Goal: Transaction & Acquisition: Book appointment/travel/reservation

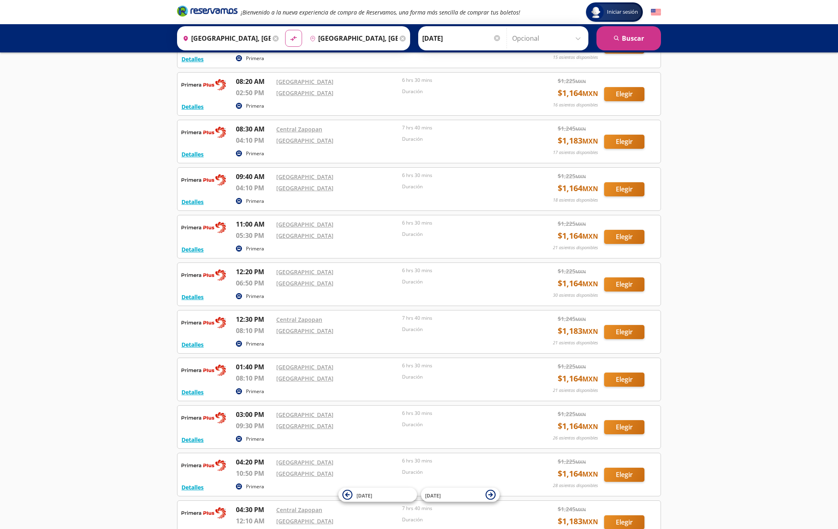
scroll to position [240, 0]
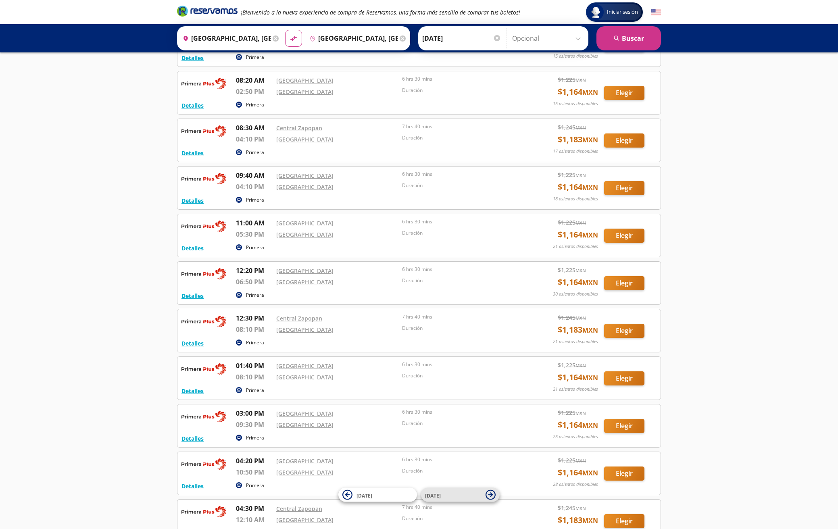
click at [492, 495] on icon at bounding box center [491, 495] width 4 height 4
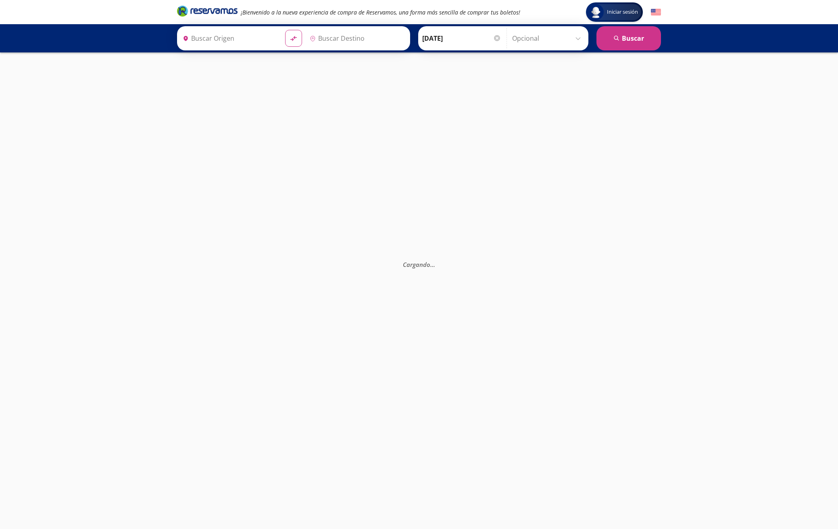
type input "[GEOGRAPHIC_DATA], [GEOGRAPHIC_DATA]"
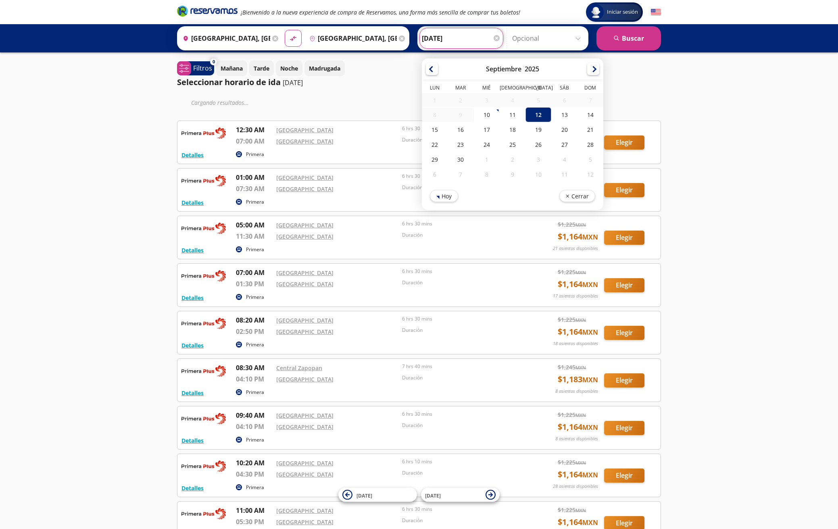
click at [470, 36] on input "[DATE]" at bounding box center [461, 38] width 79 height 20
click at [595, 68] on div at bounding box center [593, 68] width 12 height 12
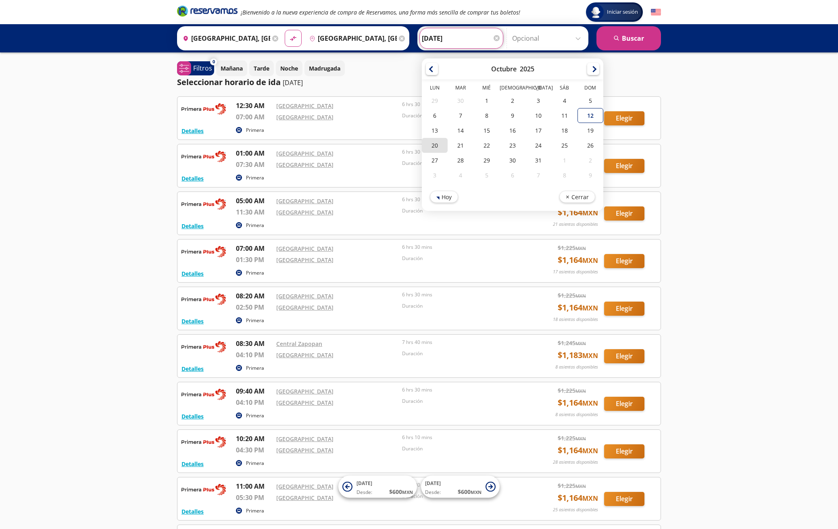
click at [435, 144] on div "20" at bounding box center [435, 145] width 26 height 15
type input "[DATE]"
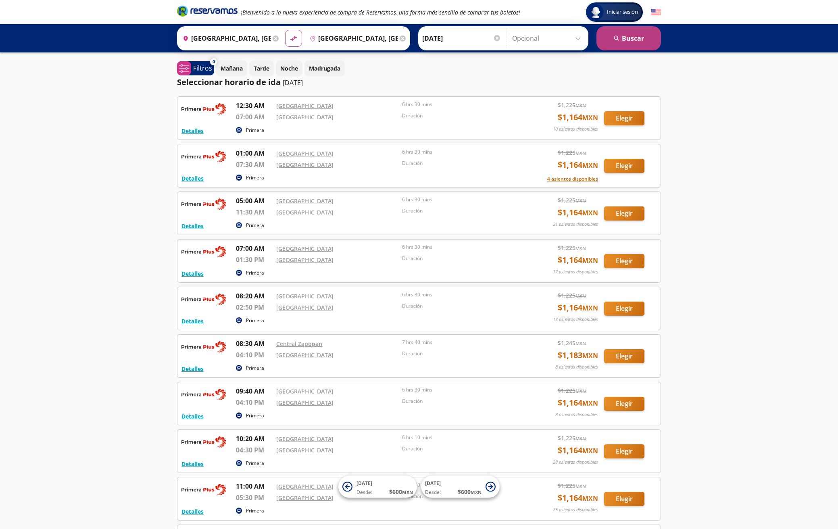
click at [624, 37] on button "search [GEOGRAPHIC_DATA]" at bounding box center [629, 38] width 65 height 24
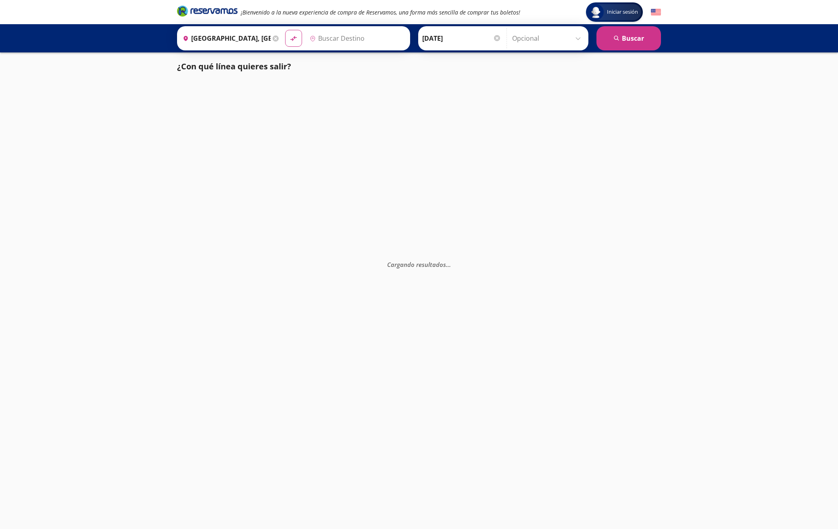
type input "[GEOGRAPHIC_DATA], [GEOGRAPHIC_DATA]"
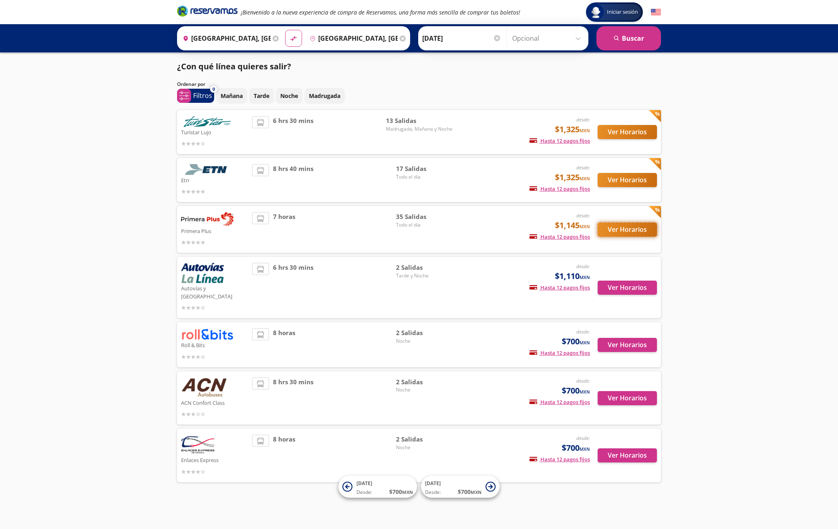
click at [621, 230] on button "Ver Horarios" at bounding box center [627, 230] width 59 height 14
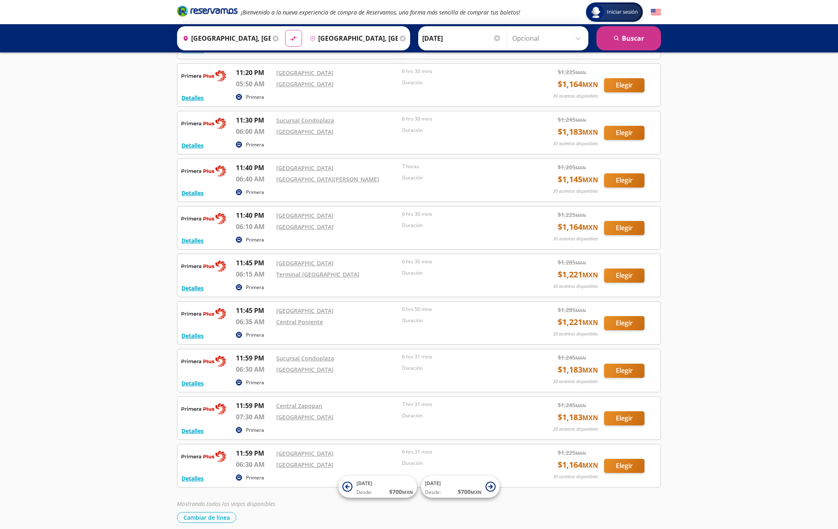
scroll to position [1272, 0]
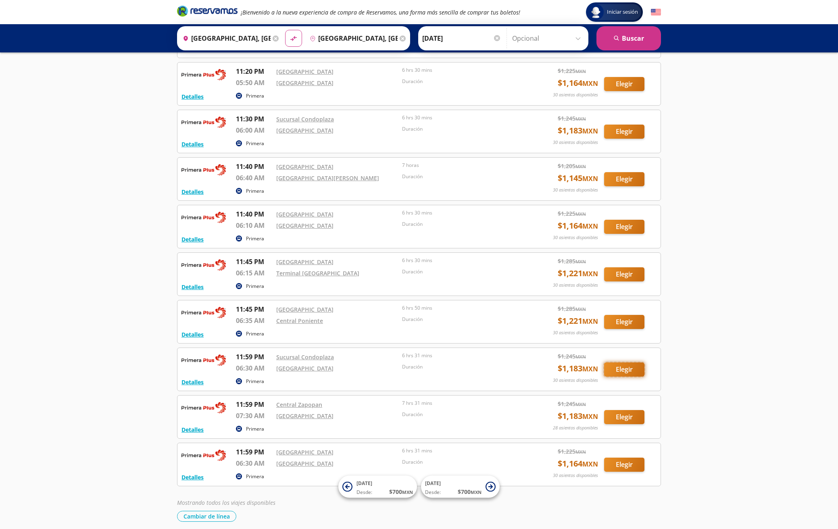
click at [624, 369] on button "Elegir" at bounding box center [624, 370] width 40 height 14
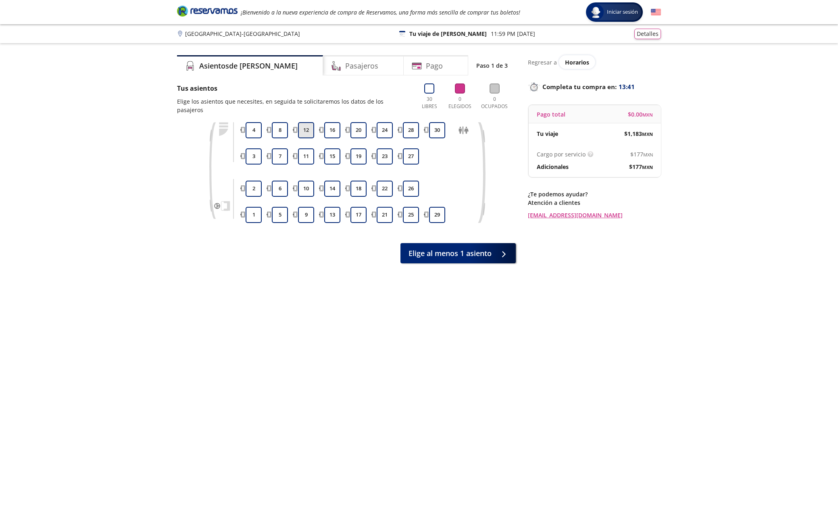
click at [307, 124] on button "12" at bounding box center [306, 130] width 16 height 16
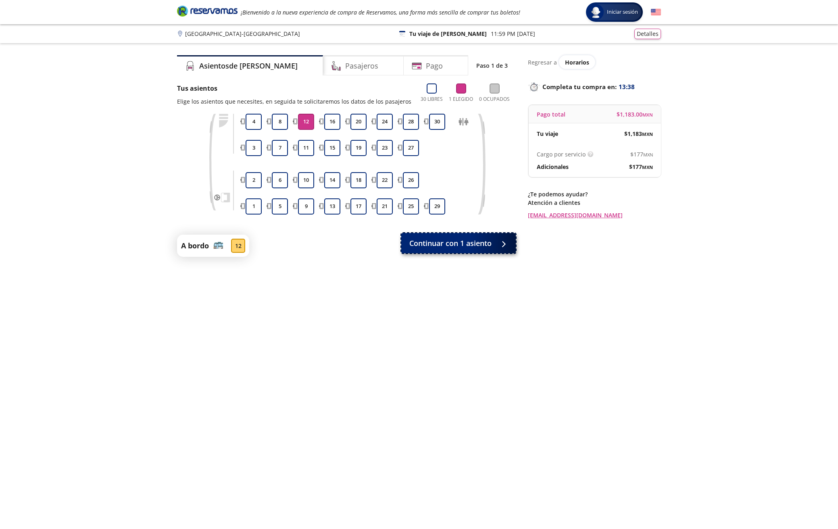
click at [477, 243] on span "Continuar con 1 asiento" at bounding box center [450, 243] width 82 height 11
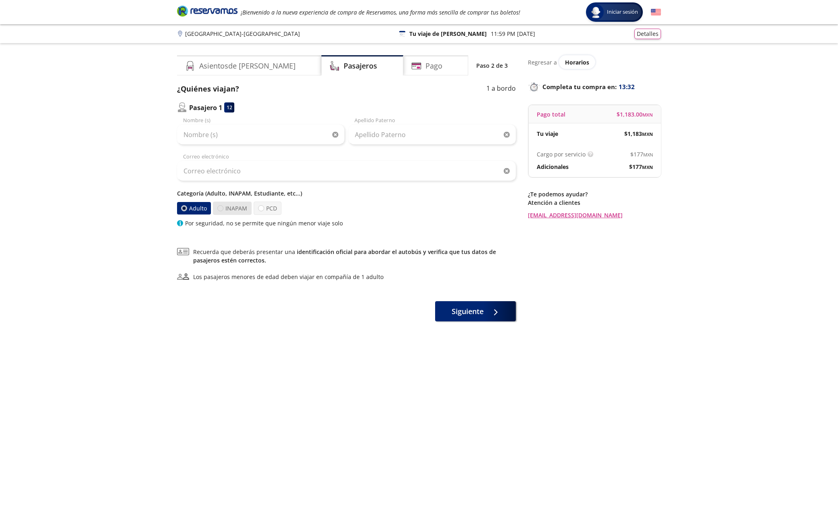
click at [219, 208] on div at bounding box center [220, 208] width 6 height 6
click at [219, 208] on input "INAPAM" at bounding box center [220, 208] width 5 height 5
radio input "true"
radio input "false"
click at [471, 313] on span "Siguiente" at bounding box center [468, 310] width 32 height 11
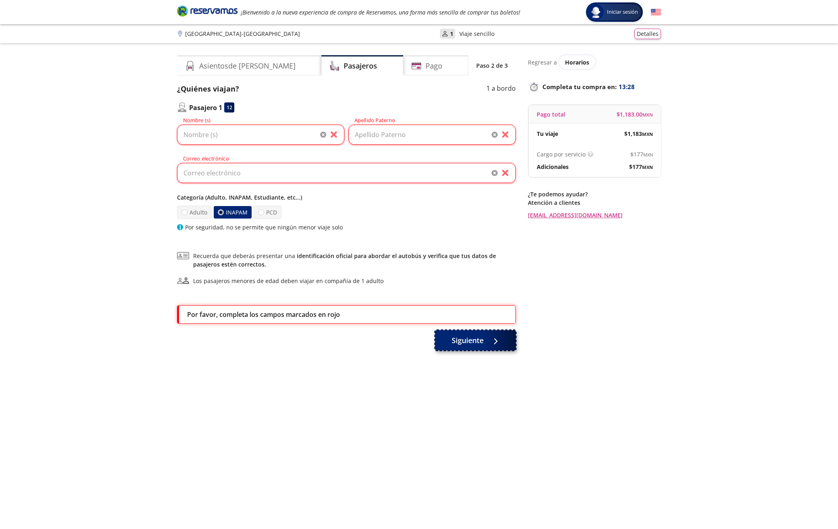
scroll to position [28, 0]
